Goal: Information Seeking & Learning: Learn about a topic

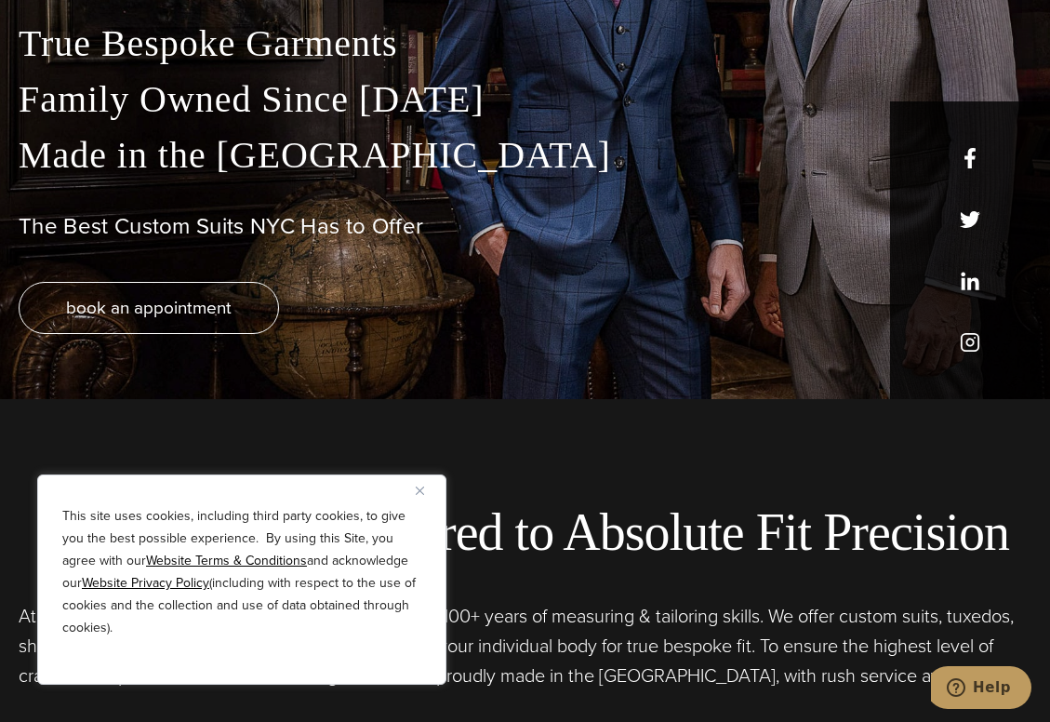
scroll to position [324, 0]
click at [418, 491] on img "Close" at bounding box center [420, 490] width 8 height 8
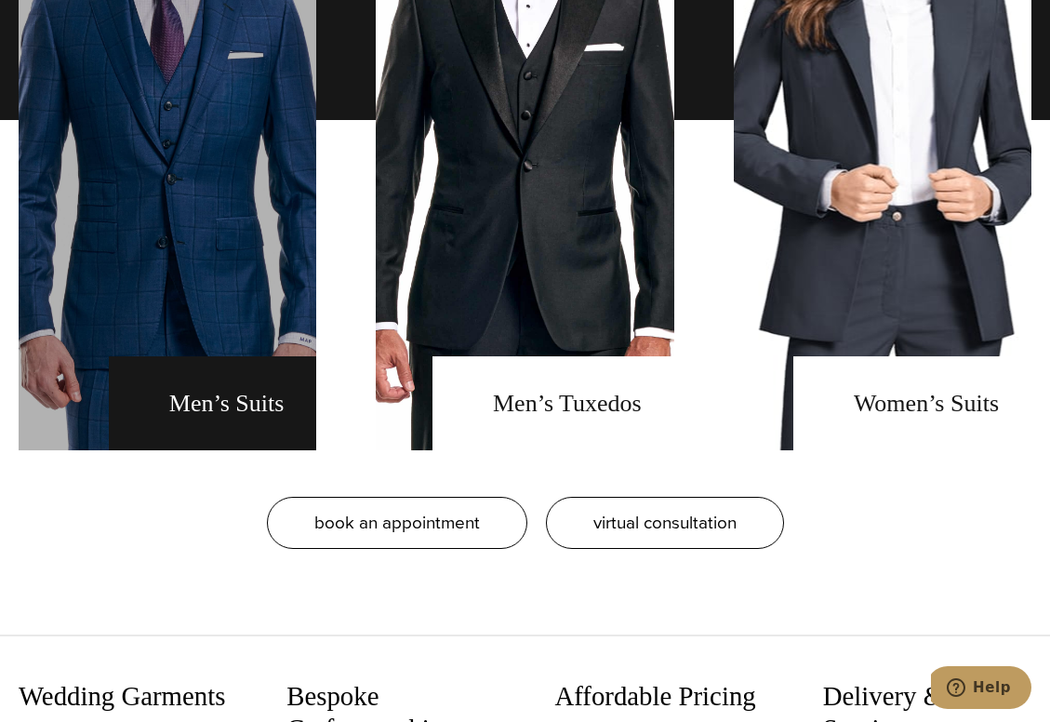
scroll to position [1755, 0]
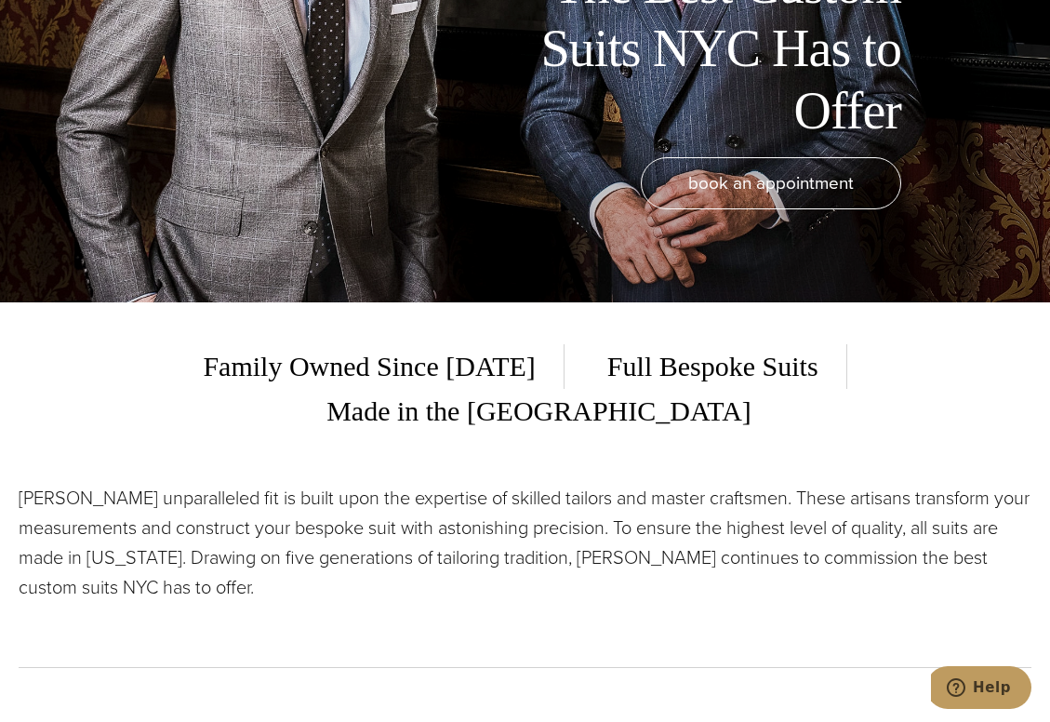
scroll to position [452, 0]
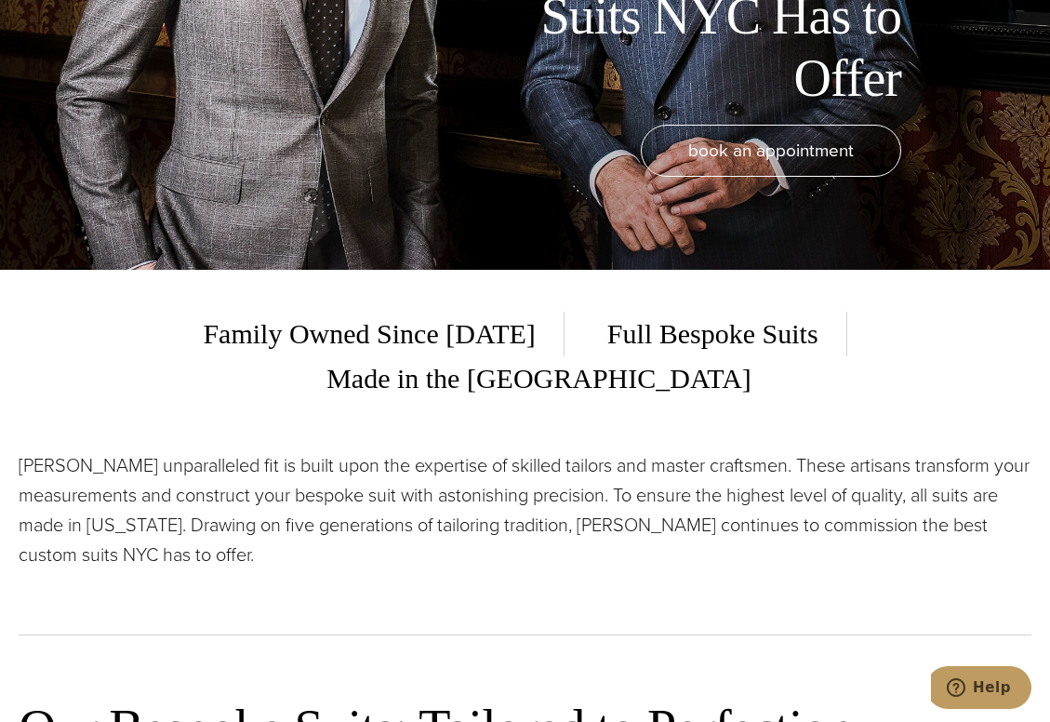
click at [489, 451] on p "Alan David’s unparalleled fit is built upon the expertise of skilled tailors an…" at bounding box center [525, 509] width 1013 height 119
click at [505, 486] on p "Alan David’s unparalleled fit is built upon the expertise of skilled tailors an…" at bounding box center [525, 509] width 1013 height 119
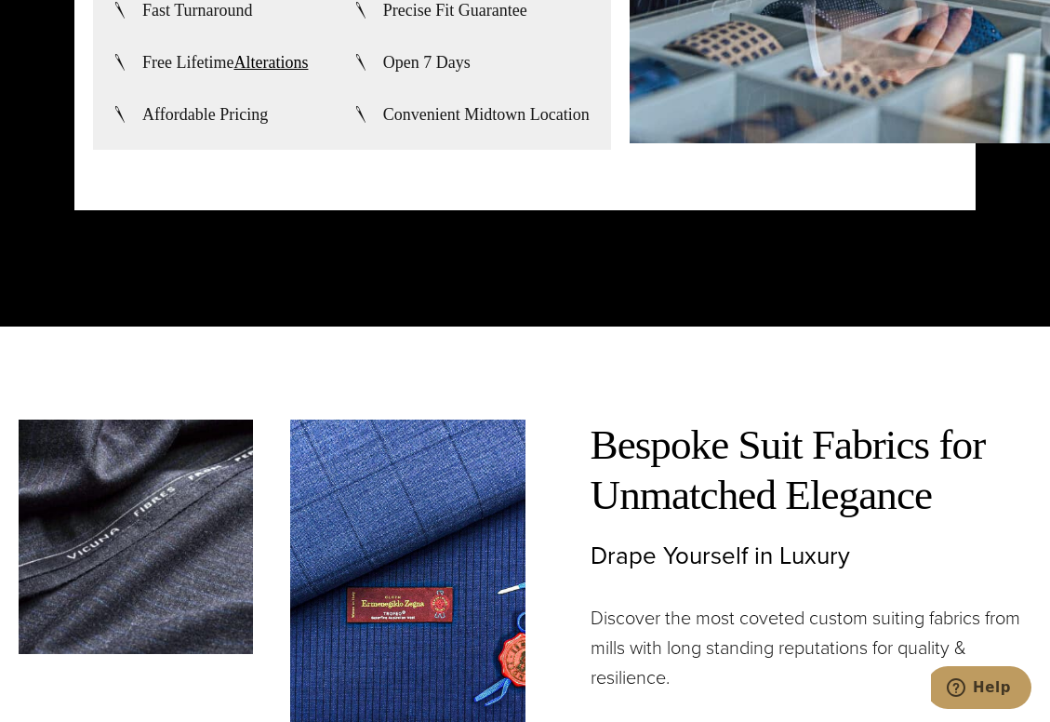
scroll to position [4444, 0]
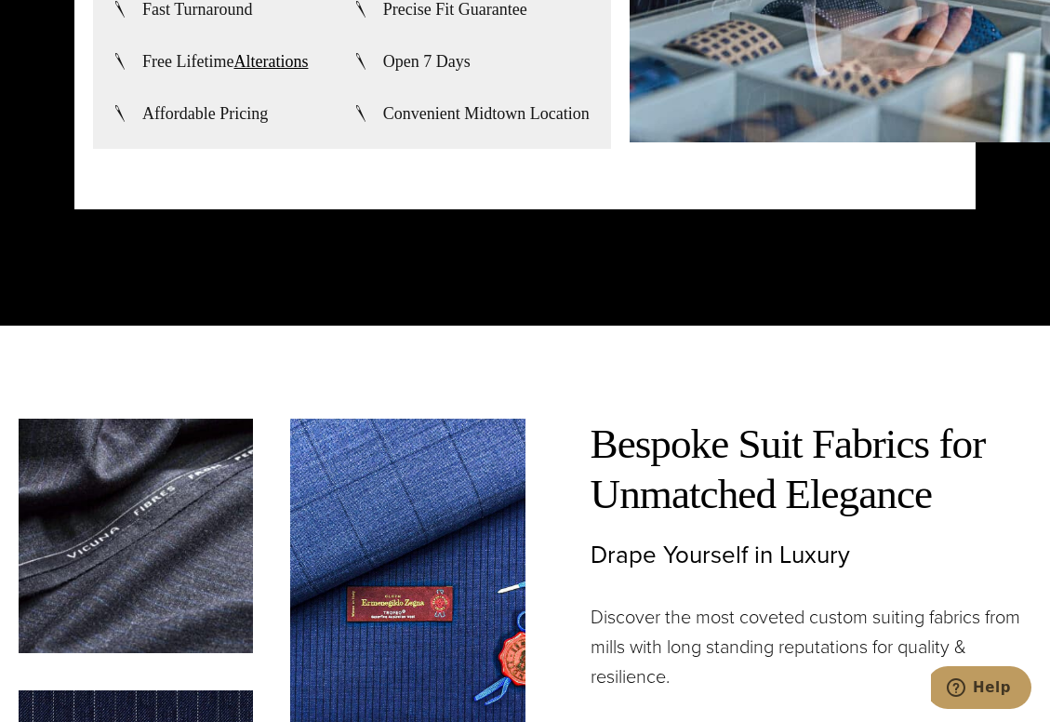
click at [563, 432] on div "Bespoke Suit Fabrics for Unmatched Elegance Drape Yourself in Luxury Discover t…" at bounding box center [778, 706] width 507 height 574
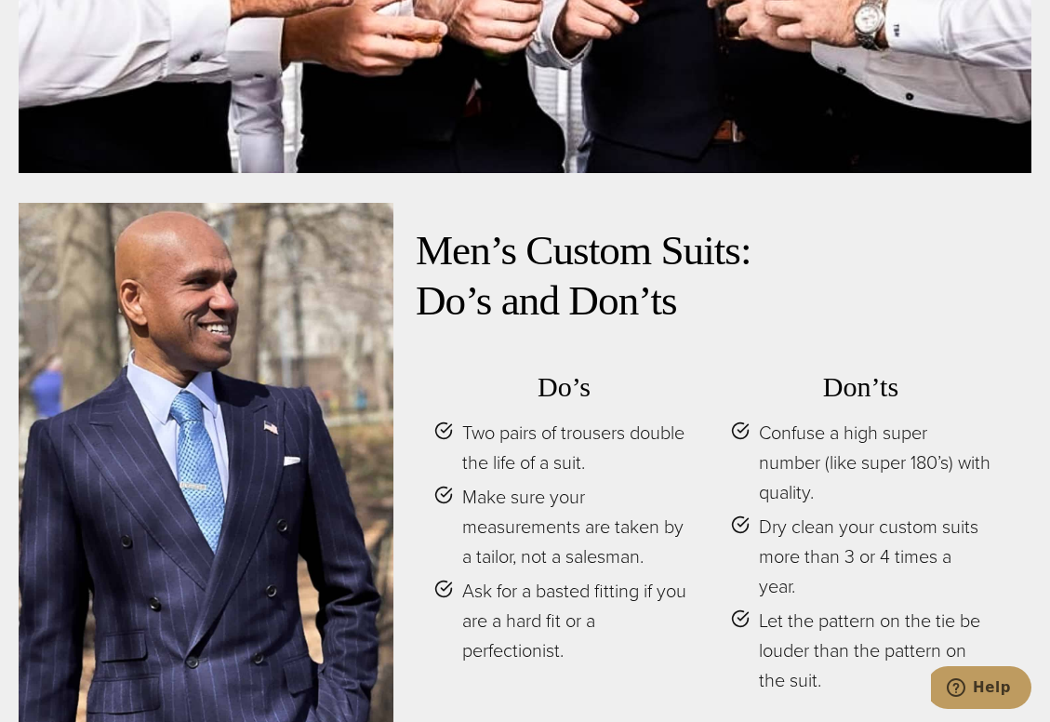
scroll to position [7320, 0]
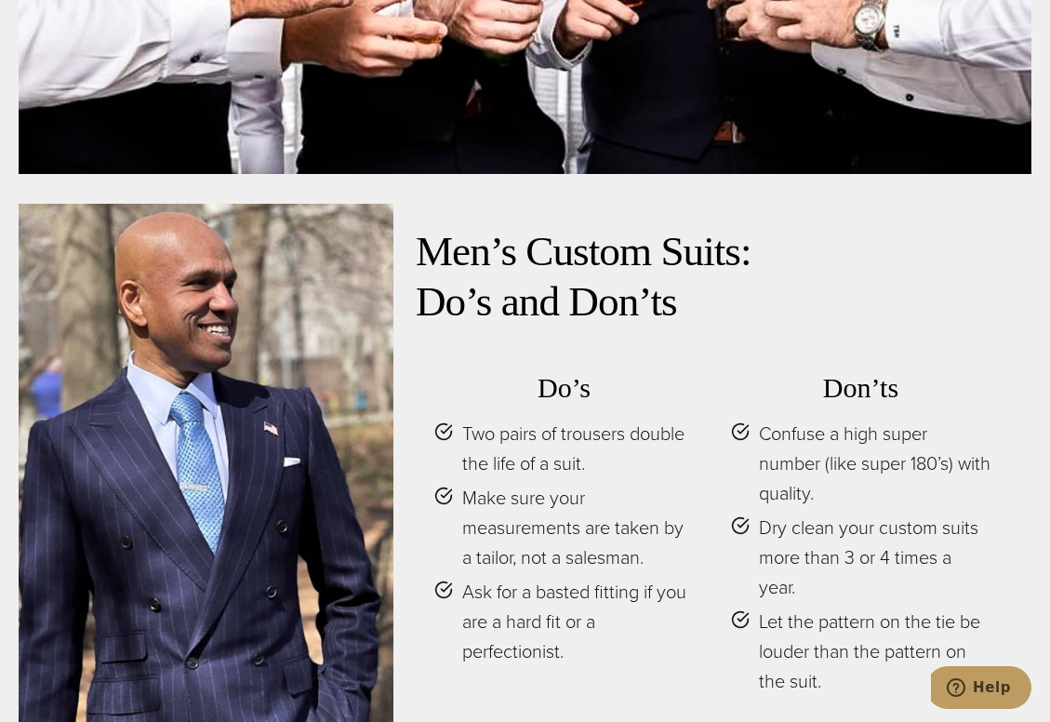
click at [571, 622] on div "Do’s Two pairs of trousers double the life of a suit. Make sure your measuremen…" at bounding box center [712, 545] width 593 height 394
click at [559, 633] on div "Do’s Two pairs of trousers double the life of a suit. Make sure your measuremen…" at bounding box center [712, 545] width 593 height 394
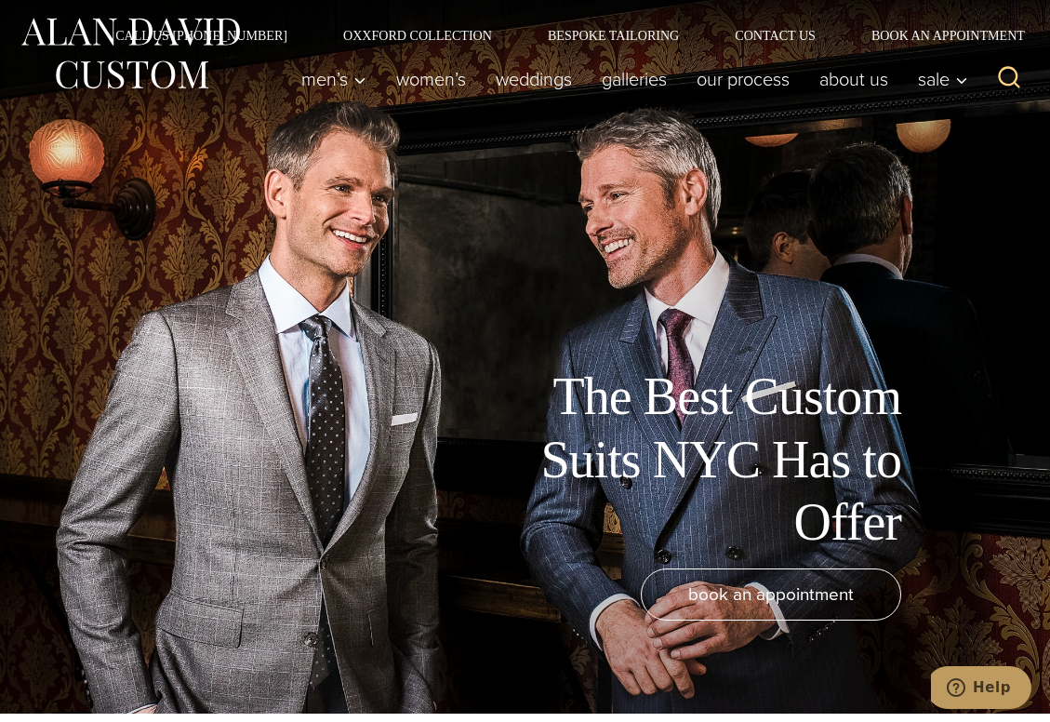
scroll to position [0, 0]
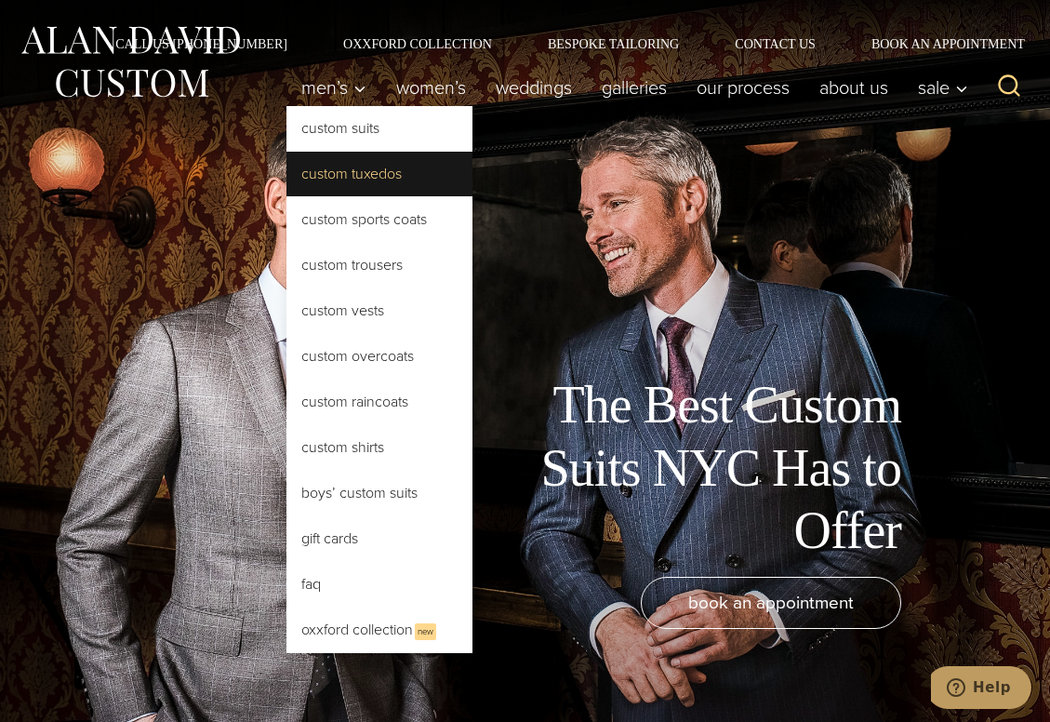
click at [349, 181] on link "Custom Tuxedos" at bounding box center [379, 174] width 186 height 45
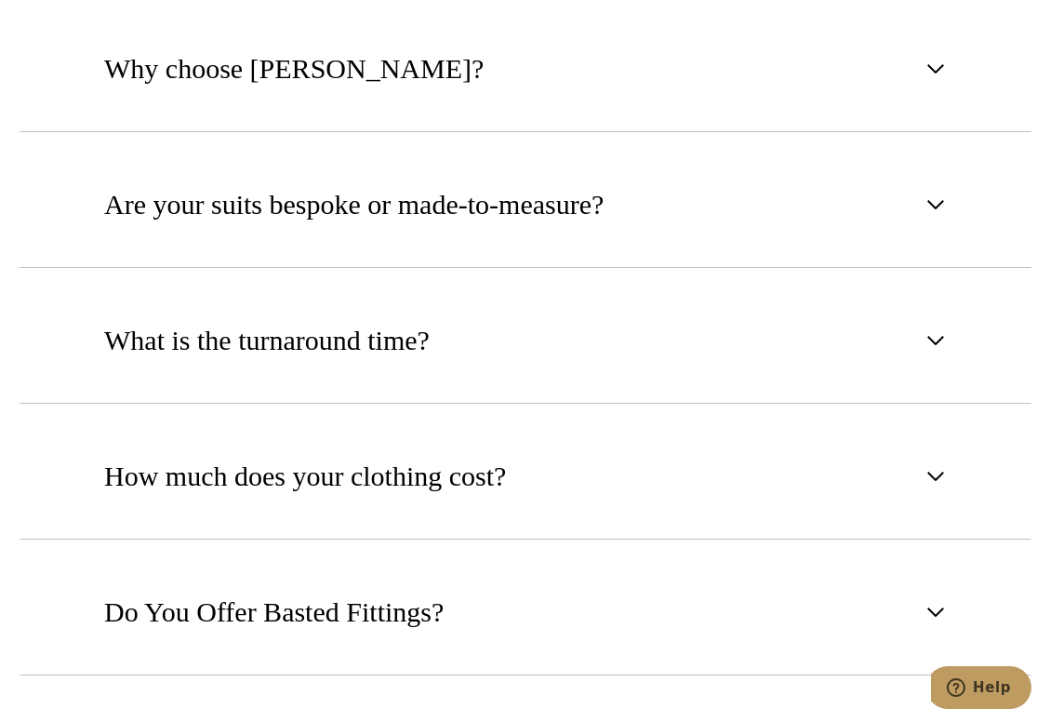
scroll to position [1071, 0]
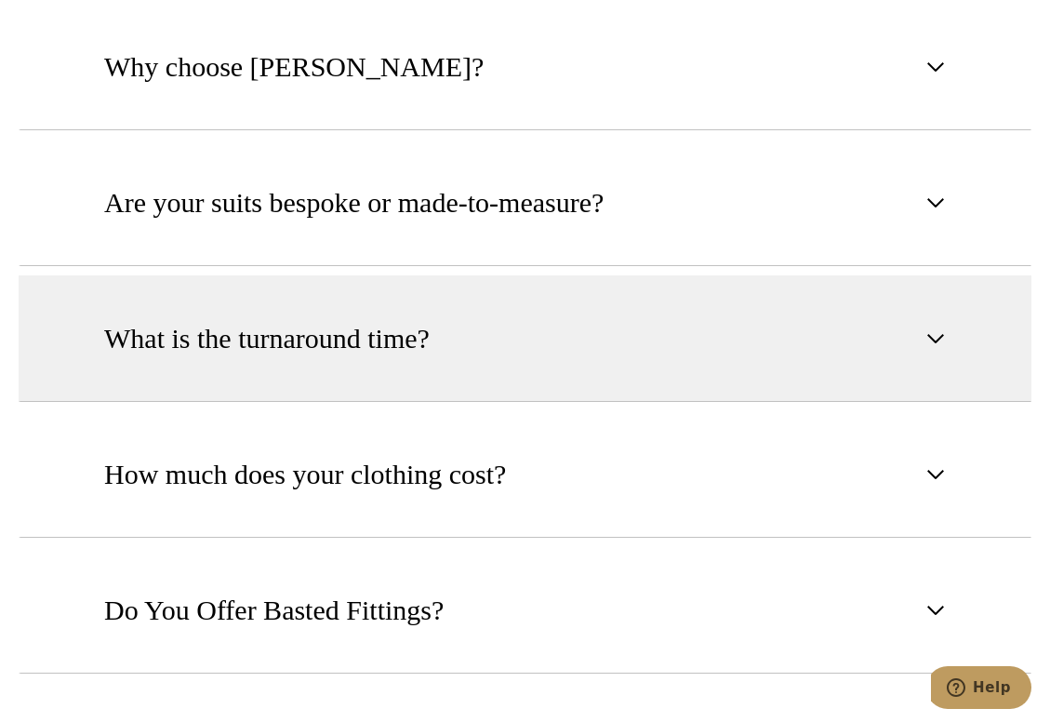
click at [632, 322] on button "What is the turnaround time?" at bounding box center [525, 338] width 1013 height 126
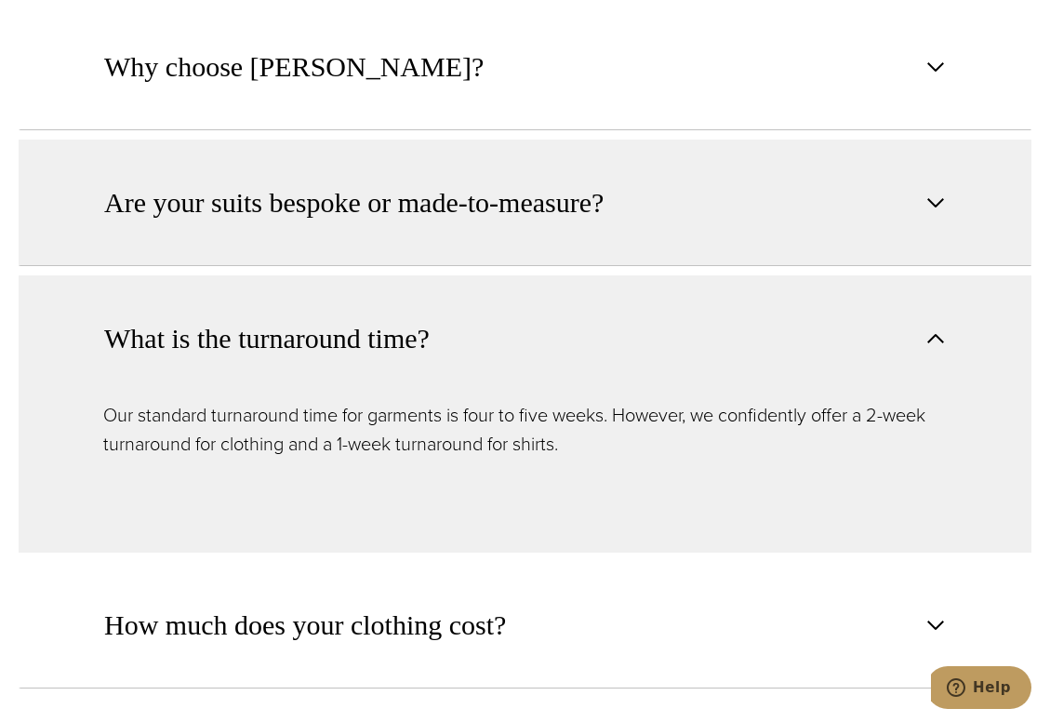
click at [632, 226] on button "Are your suits bespoke or made-to-measure?" at bounding box center [525, 203] width 1013 height 126
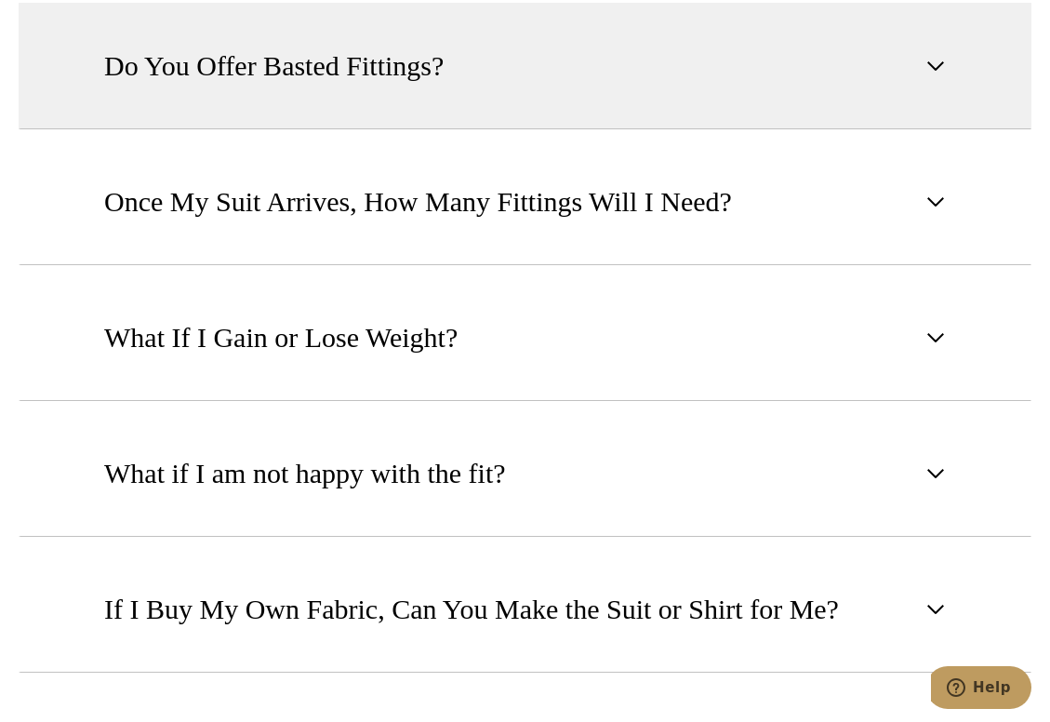
scroll to position [2096, 0]
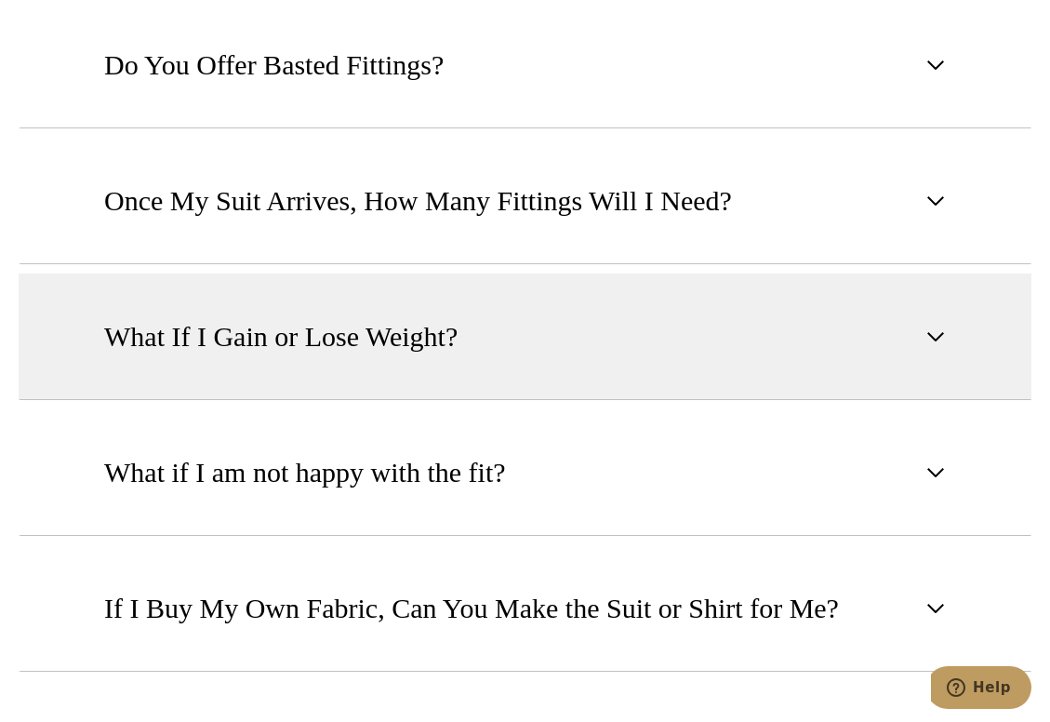
click at [677, 293] on button "What If I Gain or Lose Weight?" at bounding box center [525, 336] width 1013 height 126
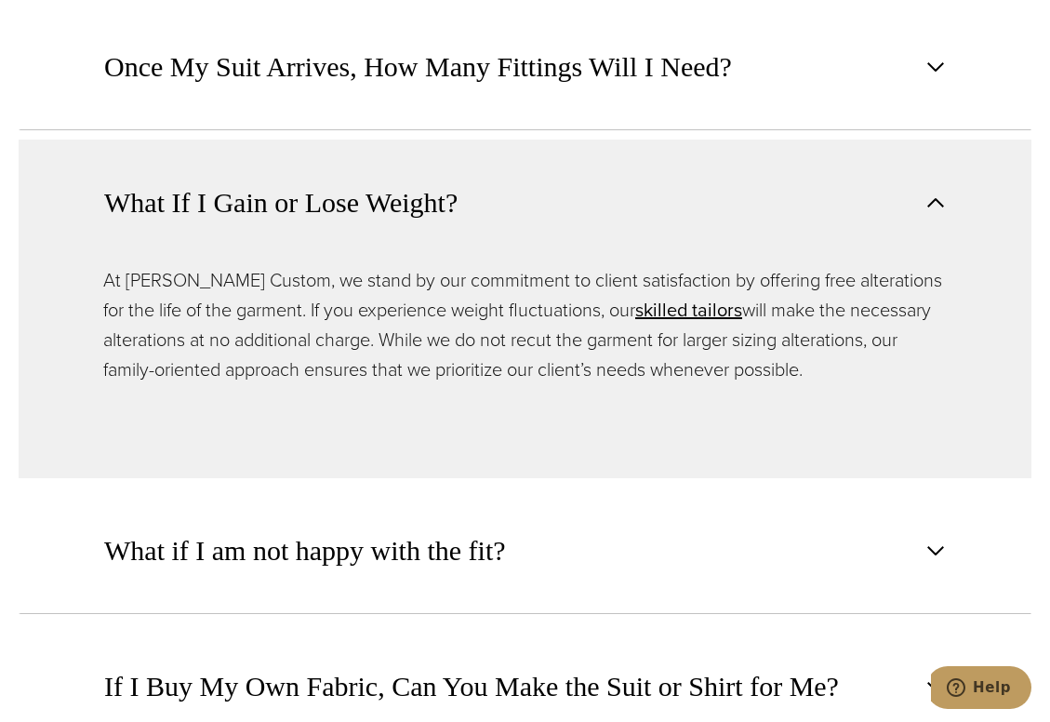
scroll to position [1751, 0]
click at [598, 208] on button "What If I Gain or Lose Weight?" at bounding box center [525, 202] width 1013 height 126
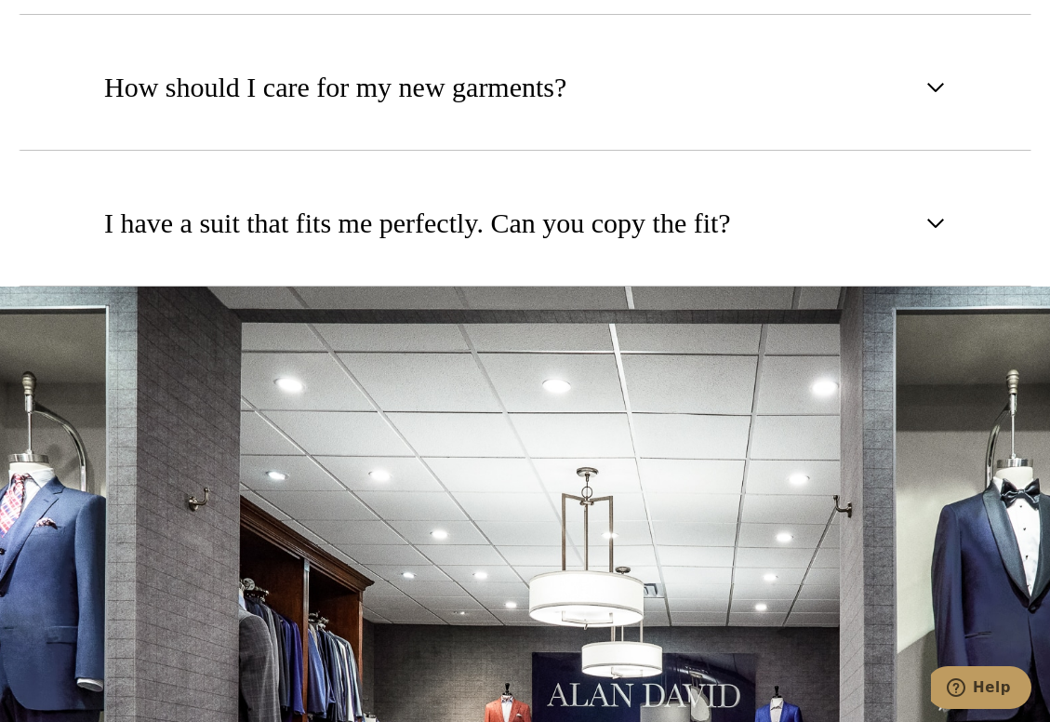
scroll to position [2585, 0]
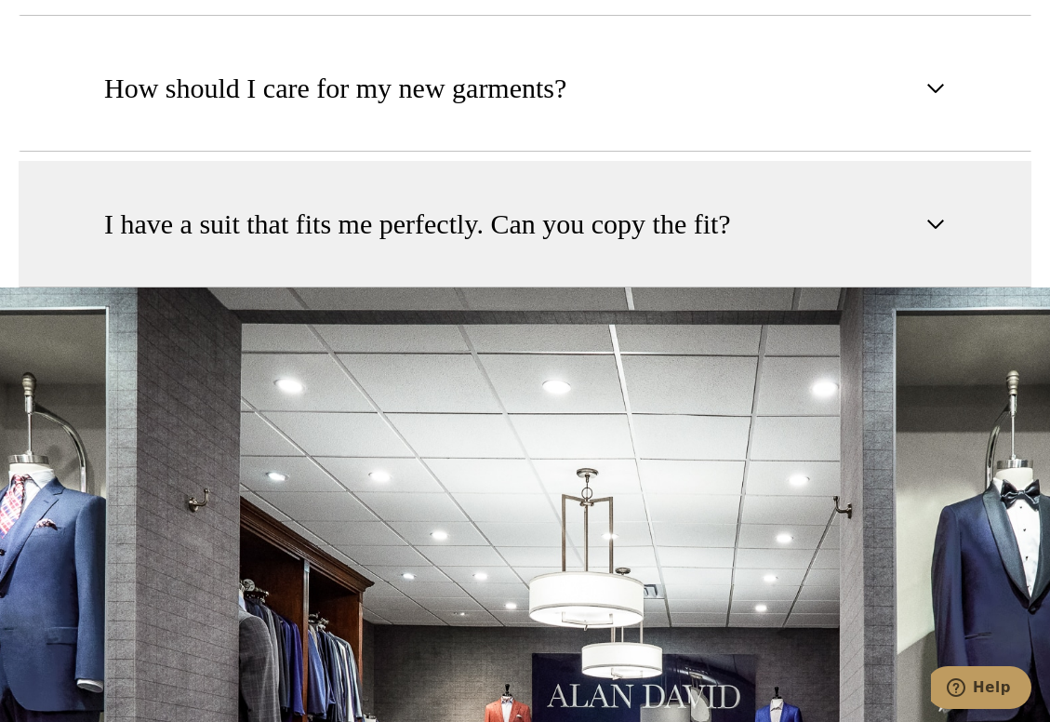
click at [639, 238] on span "I have a suit that fits me perfectly. Can you copy the fit?" at bounding box center [417, 224] width 627 height 41
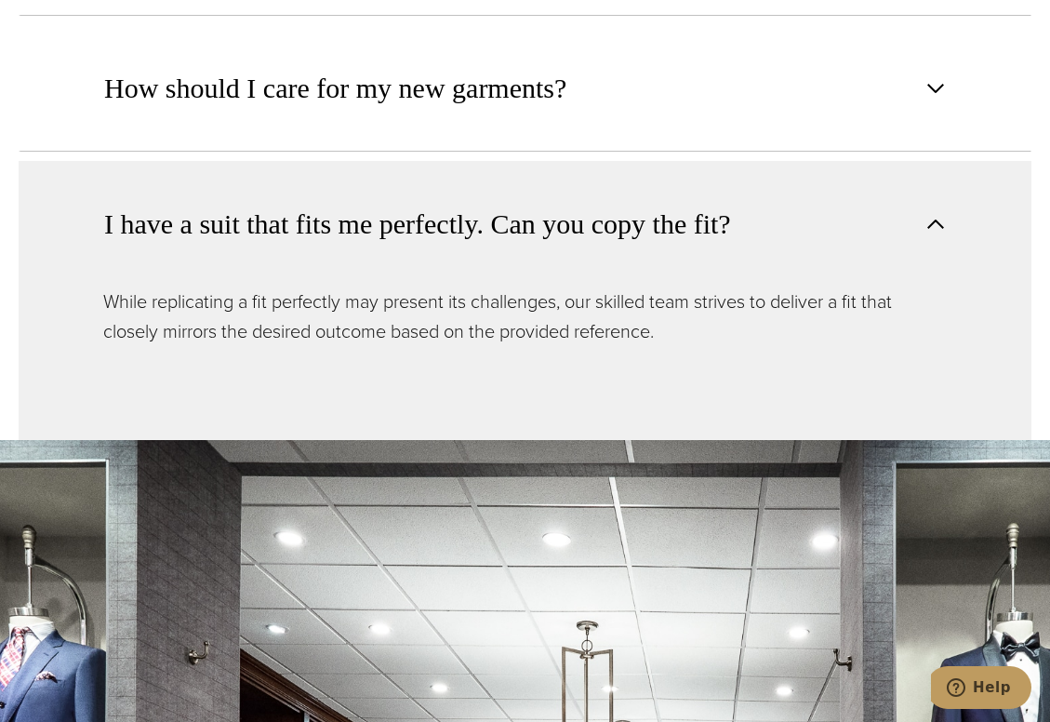
click at [769, 230] on button "I have a suit that fits me perfectly. Can you copy the fit?" at bounding box center [525, 224] width 1013 height 126
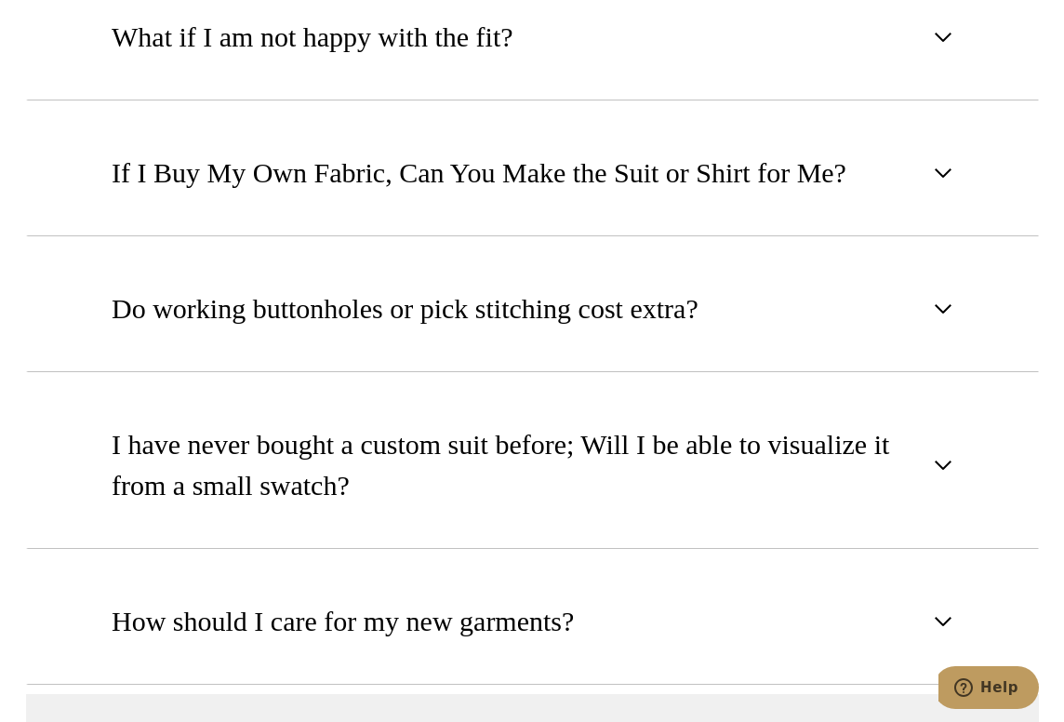
scroll to position [2050, 0]
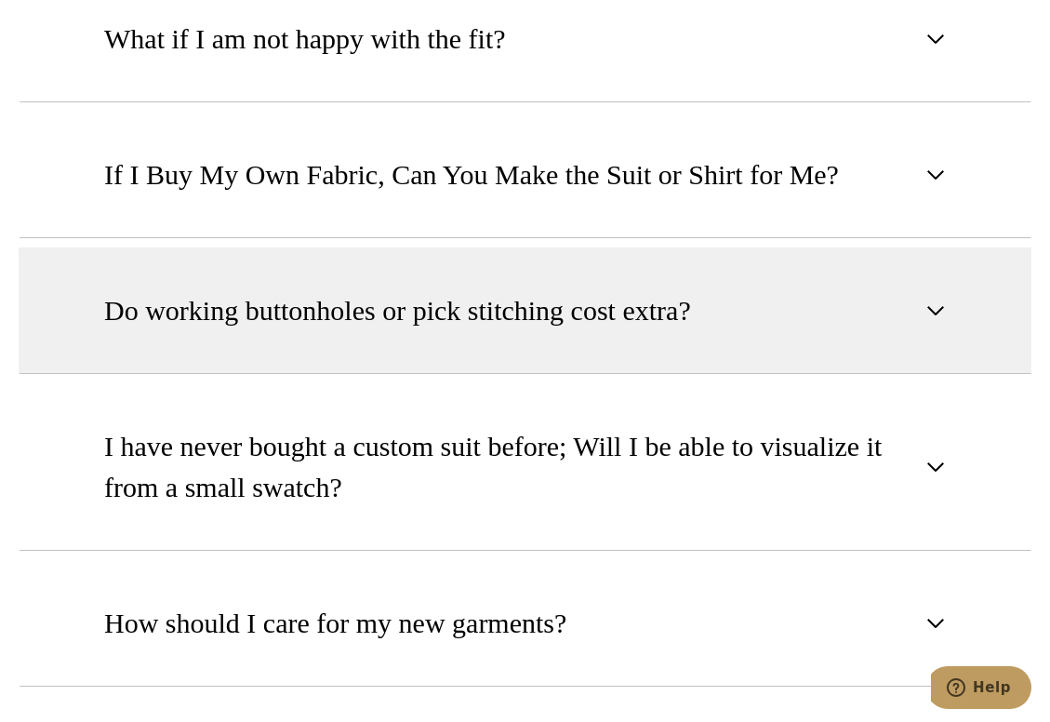
click at [784, 296] on button "Do working buttonholes or pick stitching cost extra?" at bounding box center [525, 310] width 1013 height 126
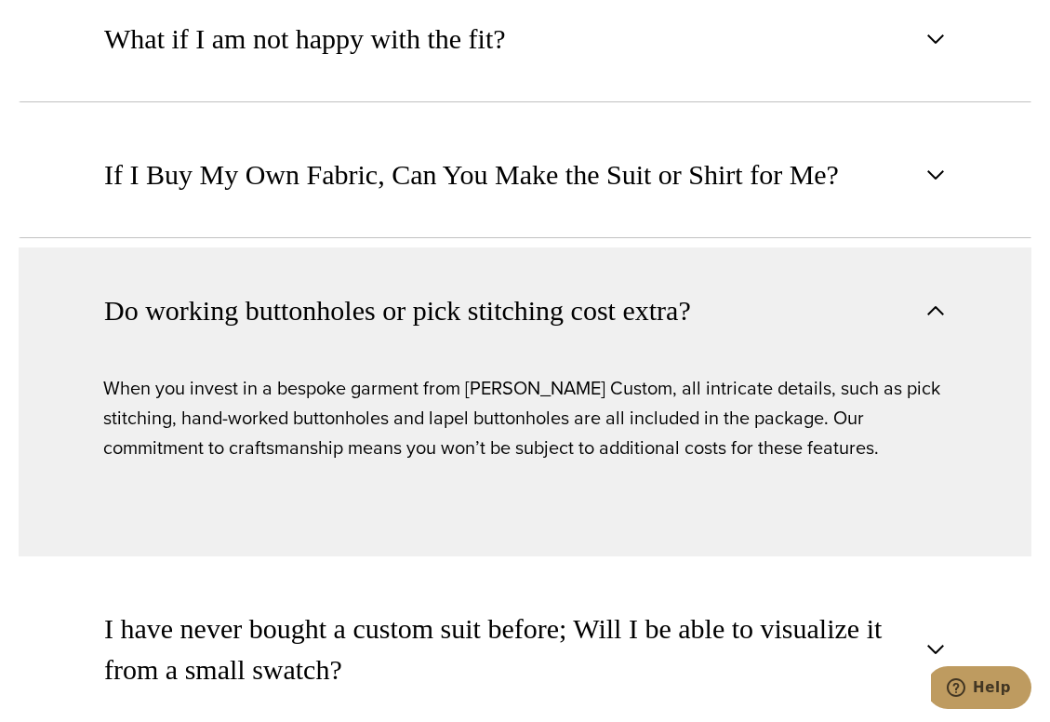
click at [789, 305] on button "Do working buttonholes or pick stitching cost extra?" at bounding box center [525, 310] width 1013 height 126
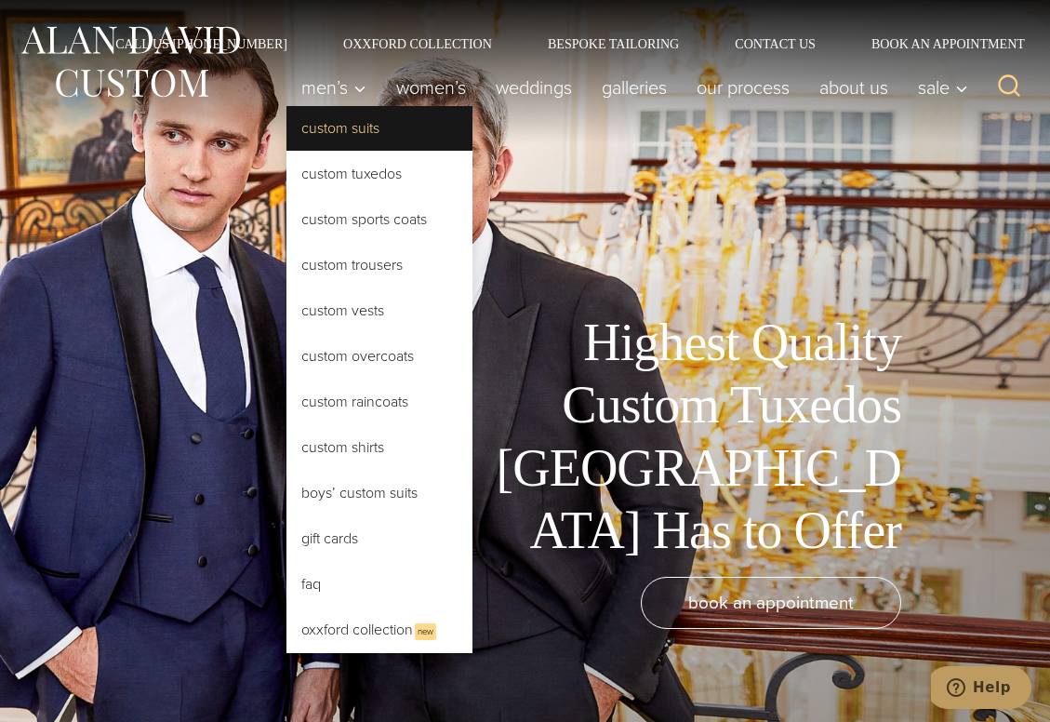
click at [329, 126] on link "Custom Suits" at bounding box center [379, 128] width 186 height 45
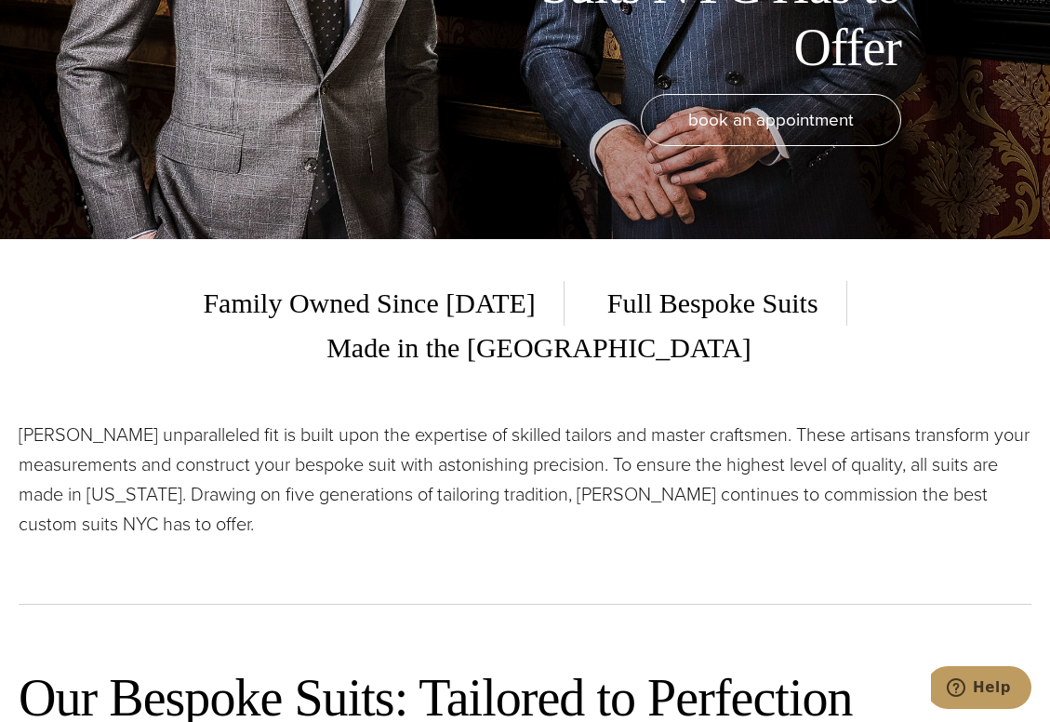
scroll to position [485, 0]
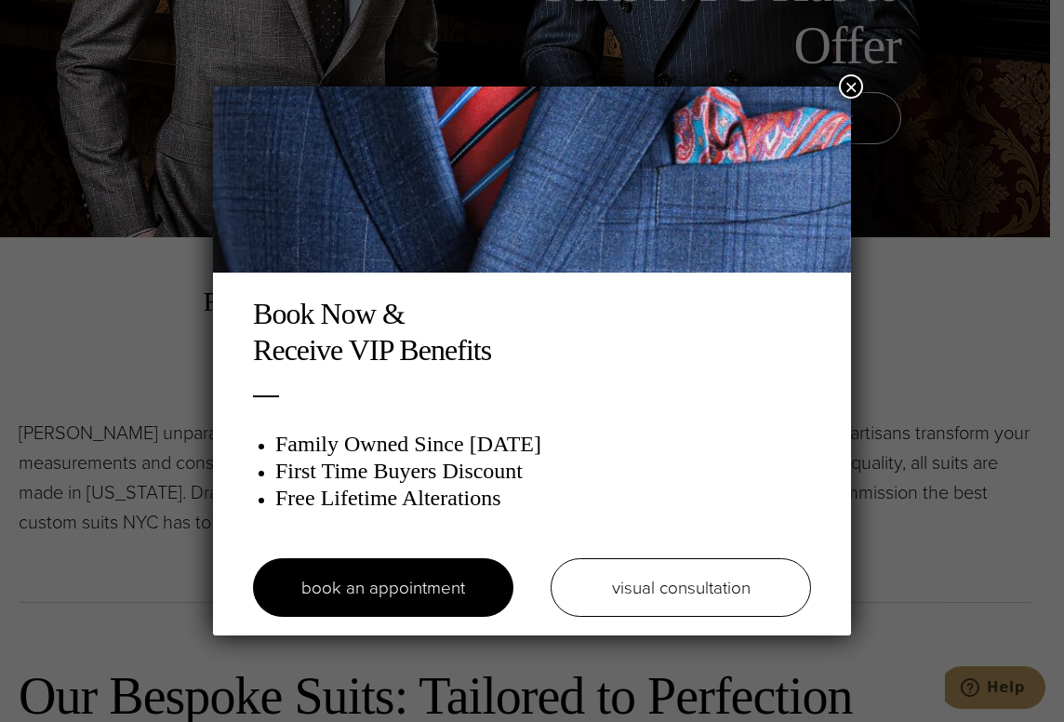
click at [855, 87] on button "×" at bounding box center [851, 86] width 24 height 24
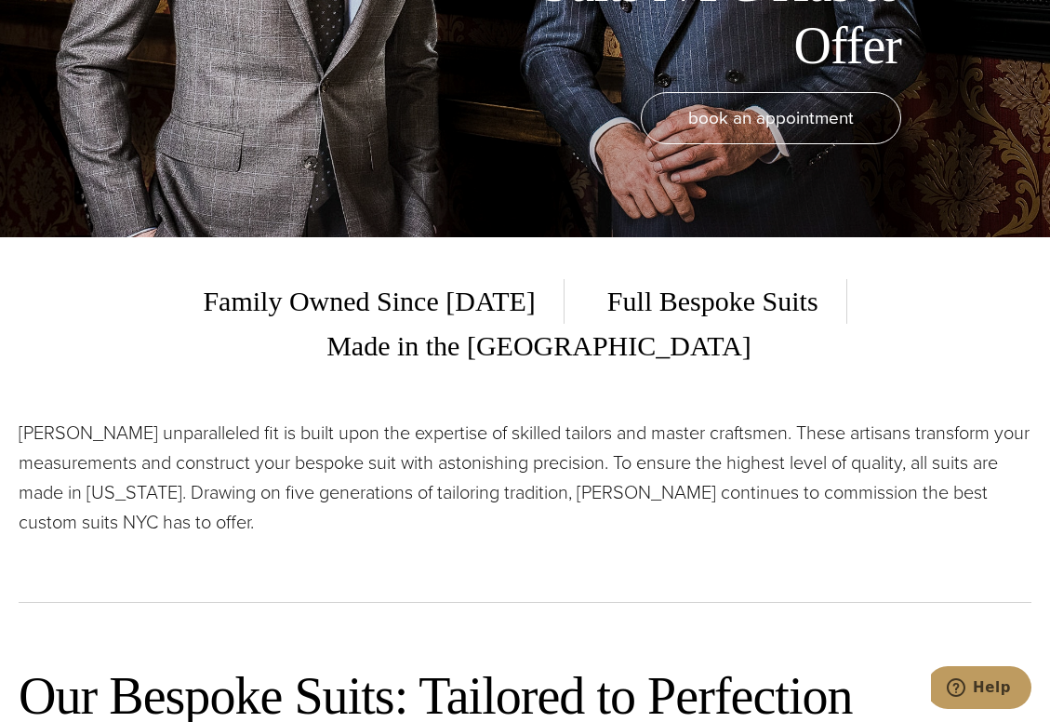
click at [569, 485] on p "[PERSON_NAME] unparalleled fit is built upon the expertise of skilled tailors a…" at bounding box center [525, 477] width 1013 height 119
click at [525, 514] on div "[PERSON_NAME] unparalleled fit is built upon the expertise of skilled tailors a…" at bounding box center [525, 510] width 1013 height 185
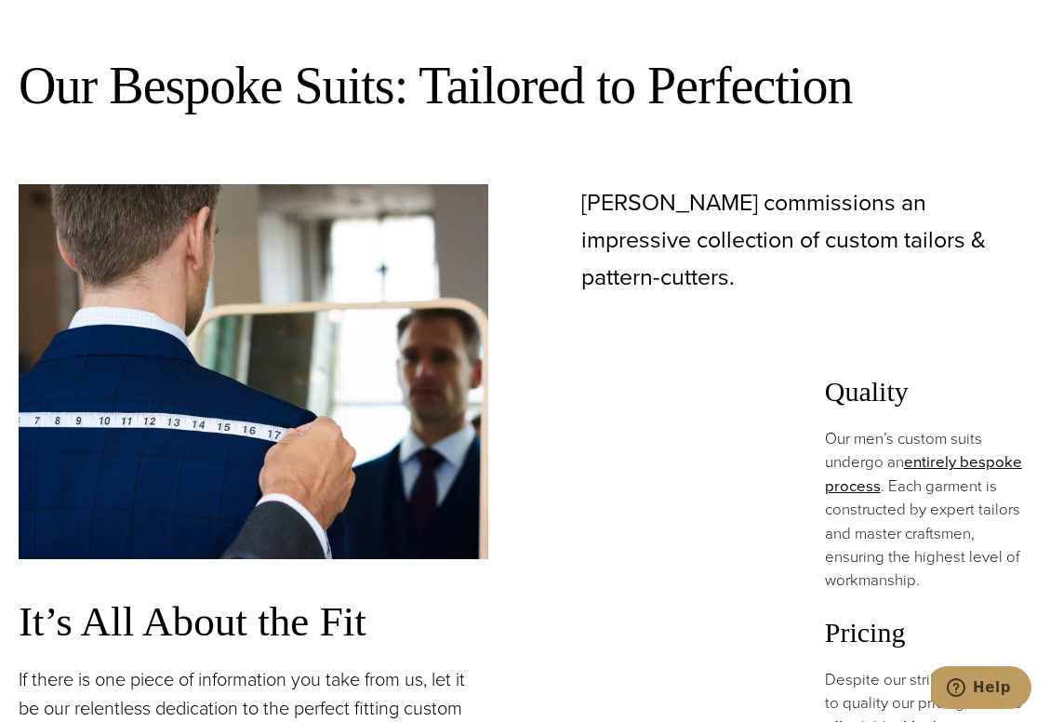
scroll to position [1094, 0]
